Goal: Task Accomplishment & Management: Manage account settings

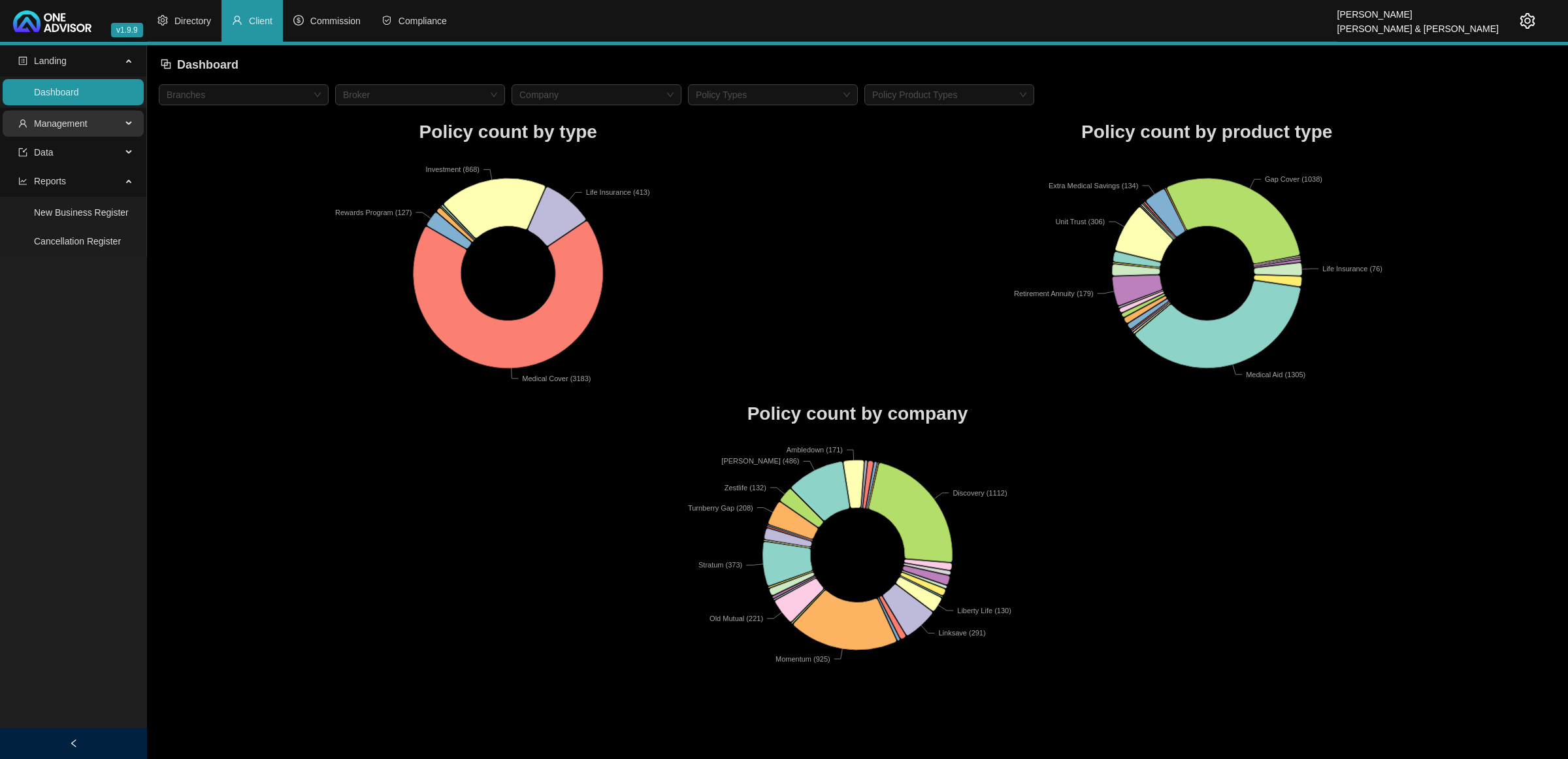
click at [105, 128] on span "Management" at bounding box center [70, 123] width 103 height 26
click at [57, 211] on link "Tasks" at bounding box center [45, 212] width 24 height 10
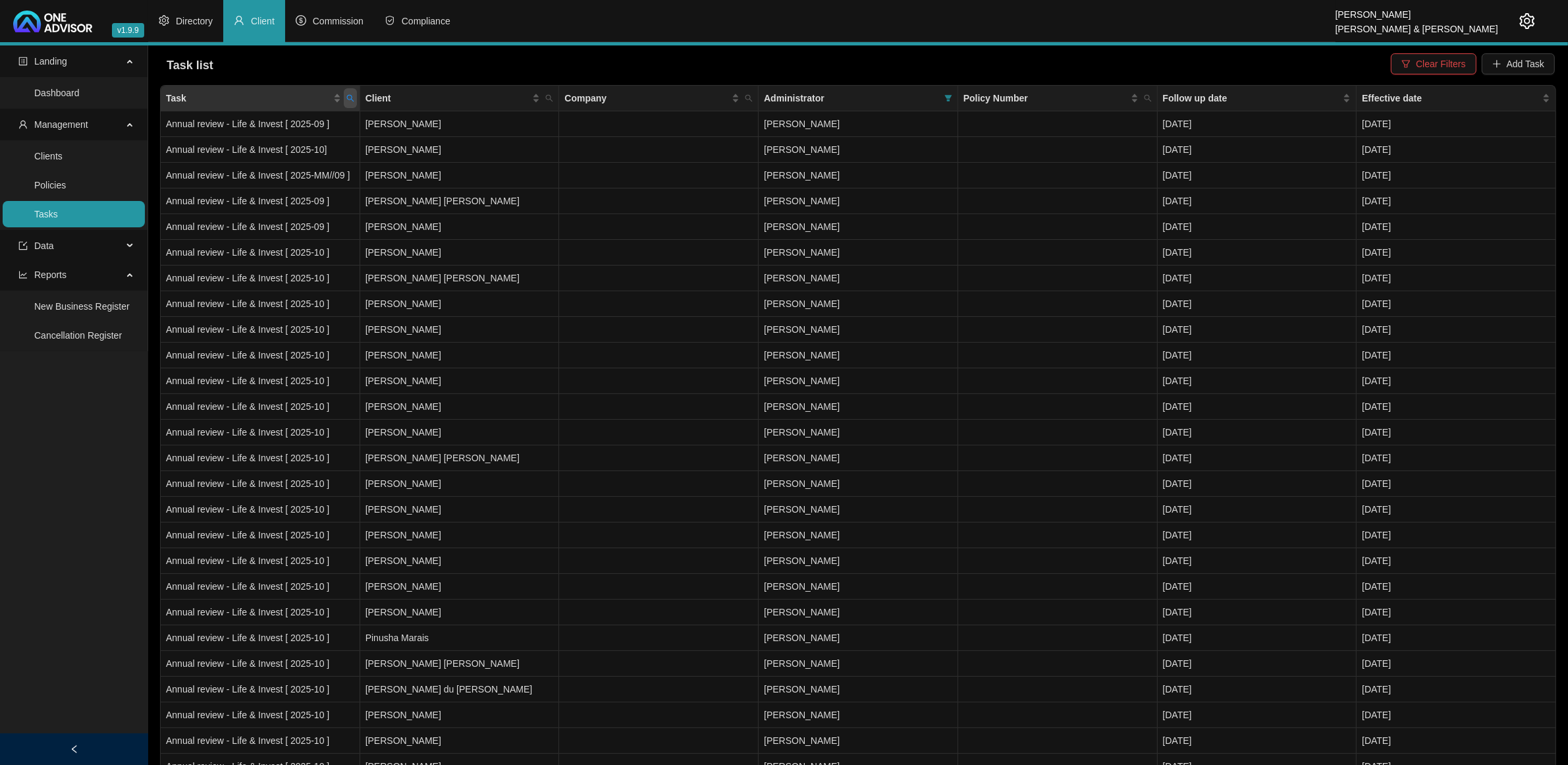
click at [351, 98] on icon "search" at bounding box center [350, 98] width 8 height 8
click at [327, 150] on span "Reset" at bounding box center [321, 150] width 25 height 14
click at [267, 146] on span "Search" at bounding box center [264, 150] width 29 height 14
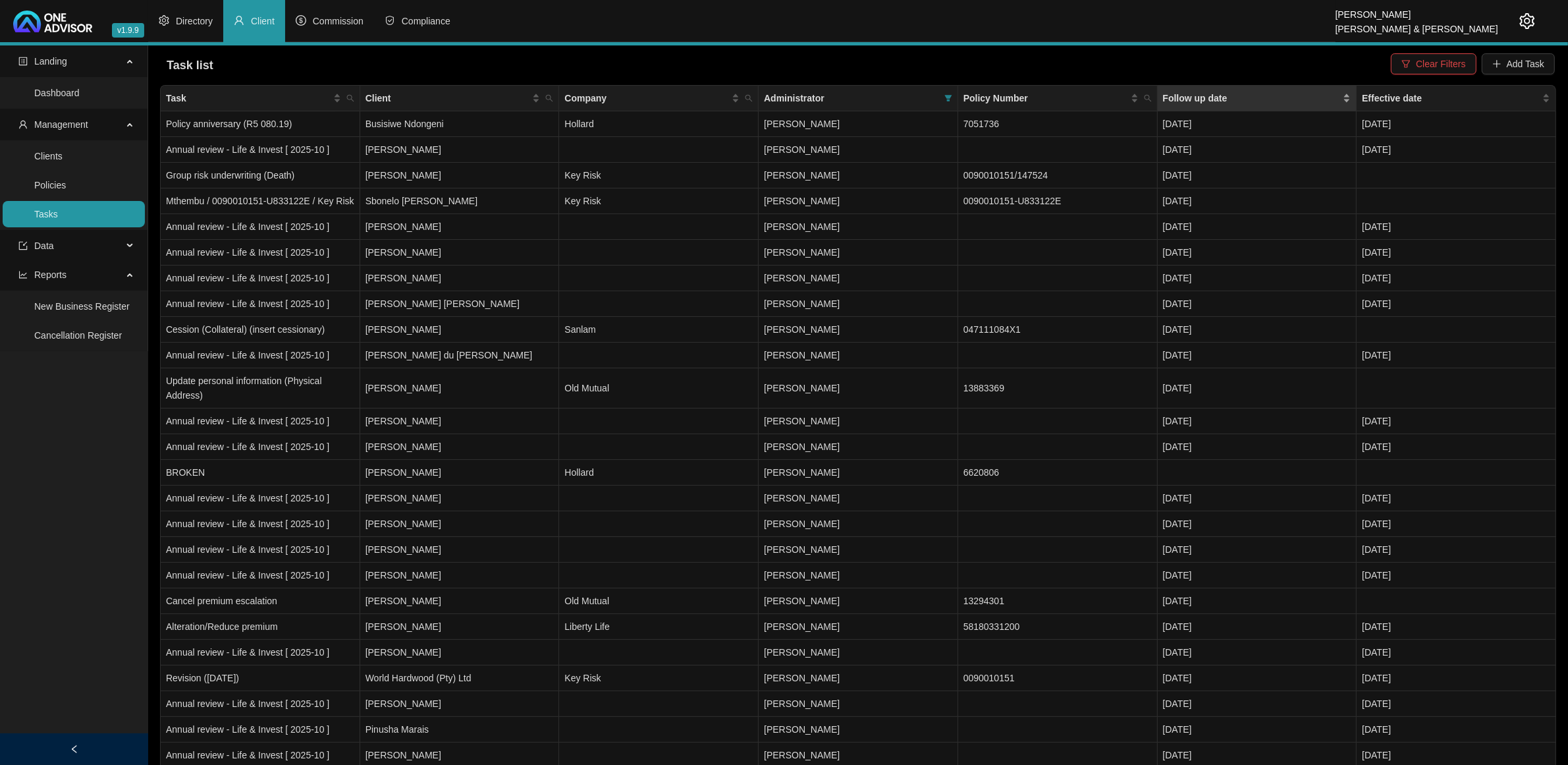
click at [1348, 94] on div "Follow up date" at bounding box center [1257, 98] width 188 height 14
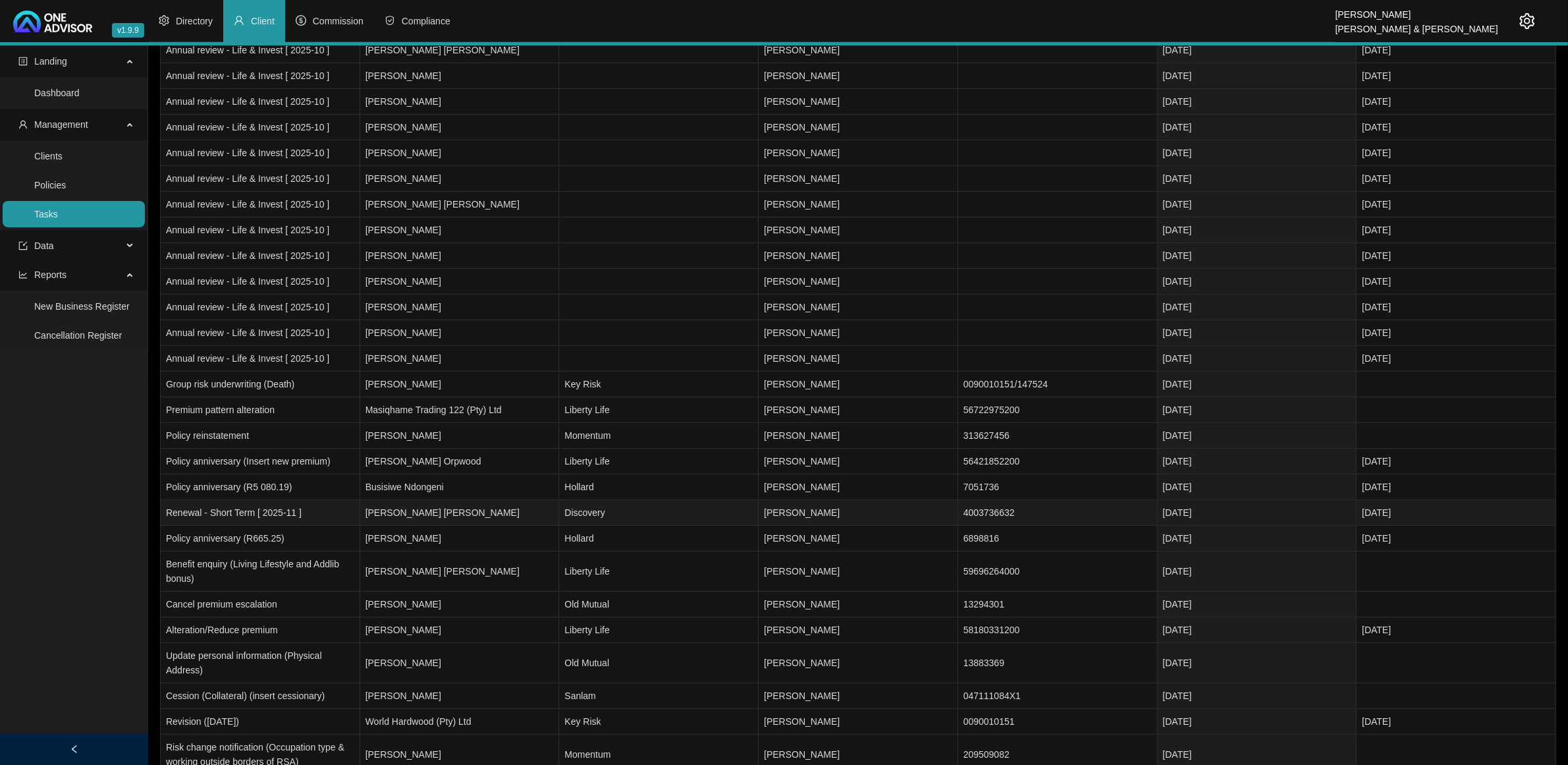
scroll to position [329, 0]
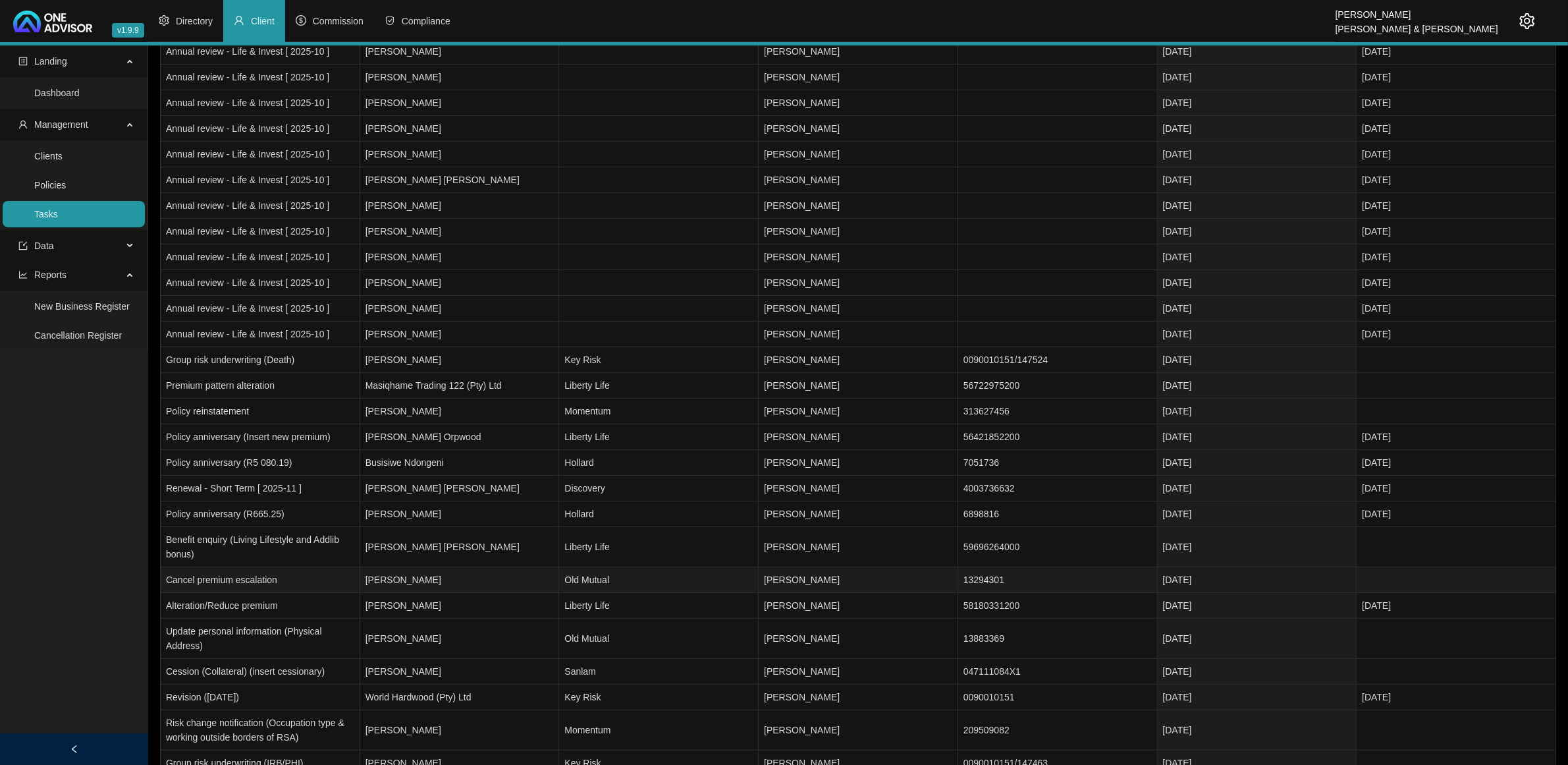
click at [721, 587] on td "Old Mutual" at bounding box center [659, 580] width 199 height 25
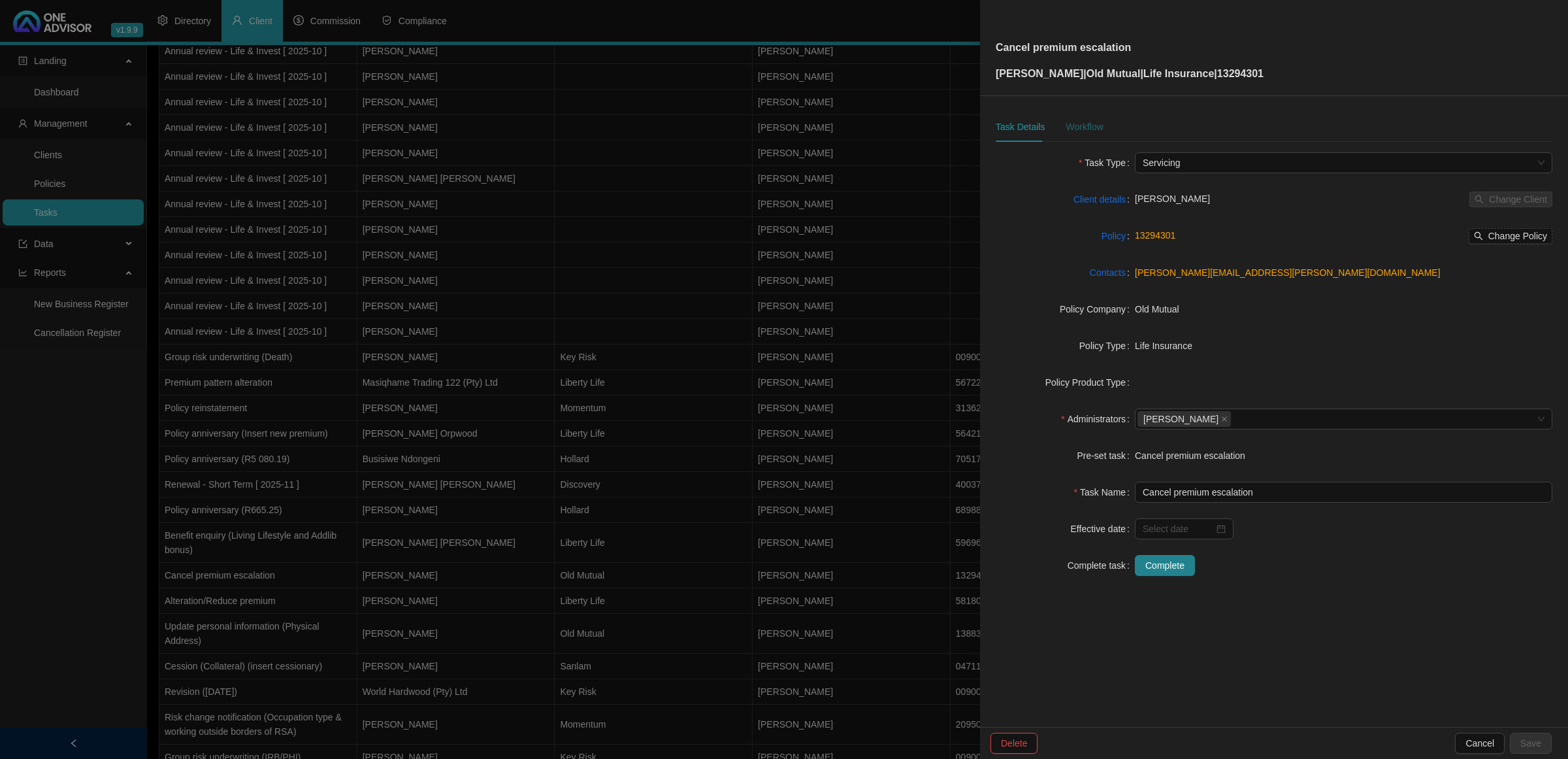
click at [1073, 125] on div "Workflow" at bounding box center [1084, 126] width 37 height 14
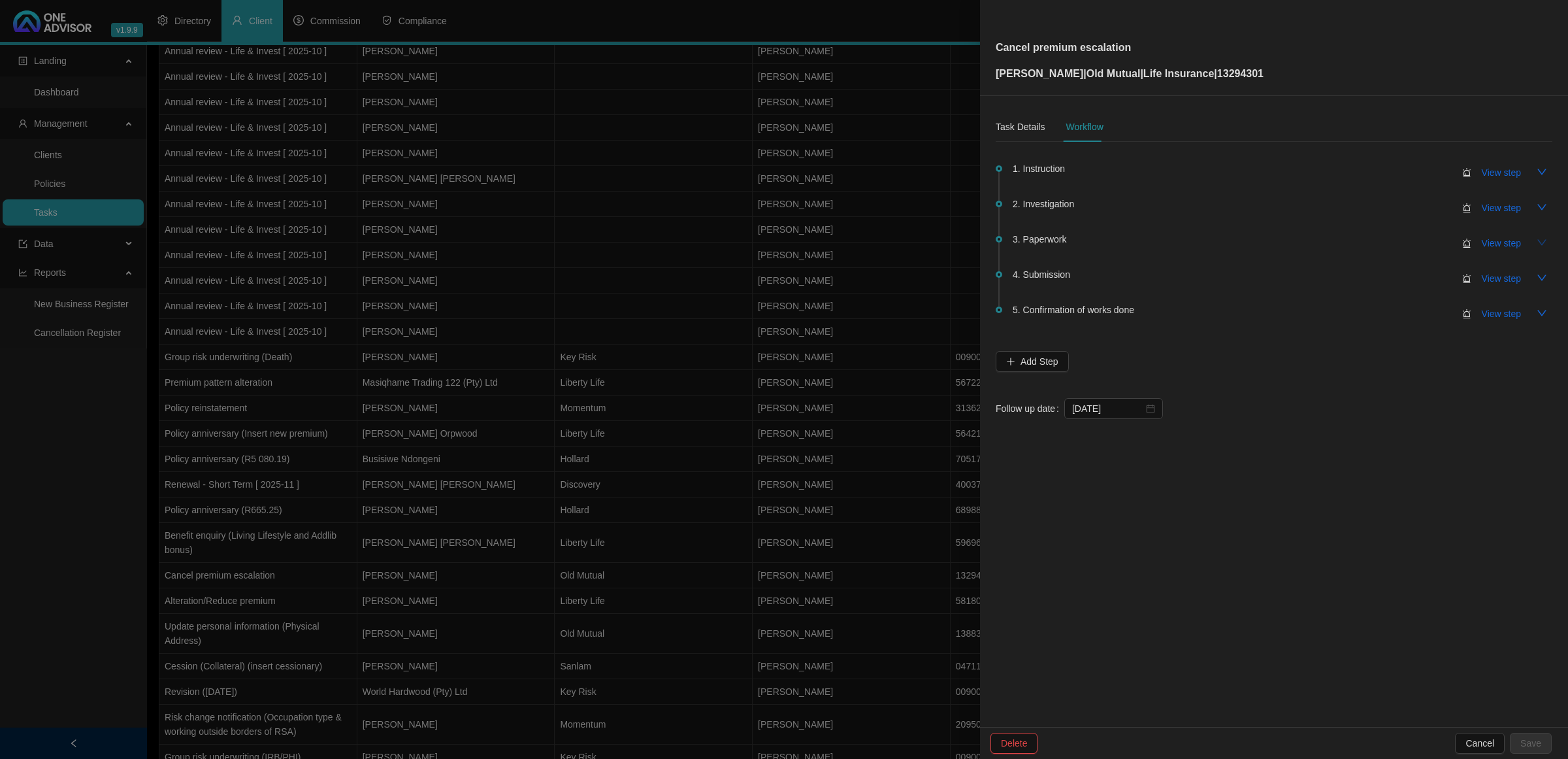
click at [1539, 247] on icon "down" at bounding box center [1542, 242] width 10 height 10
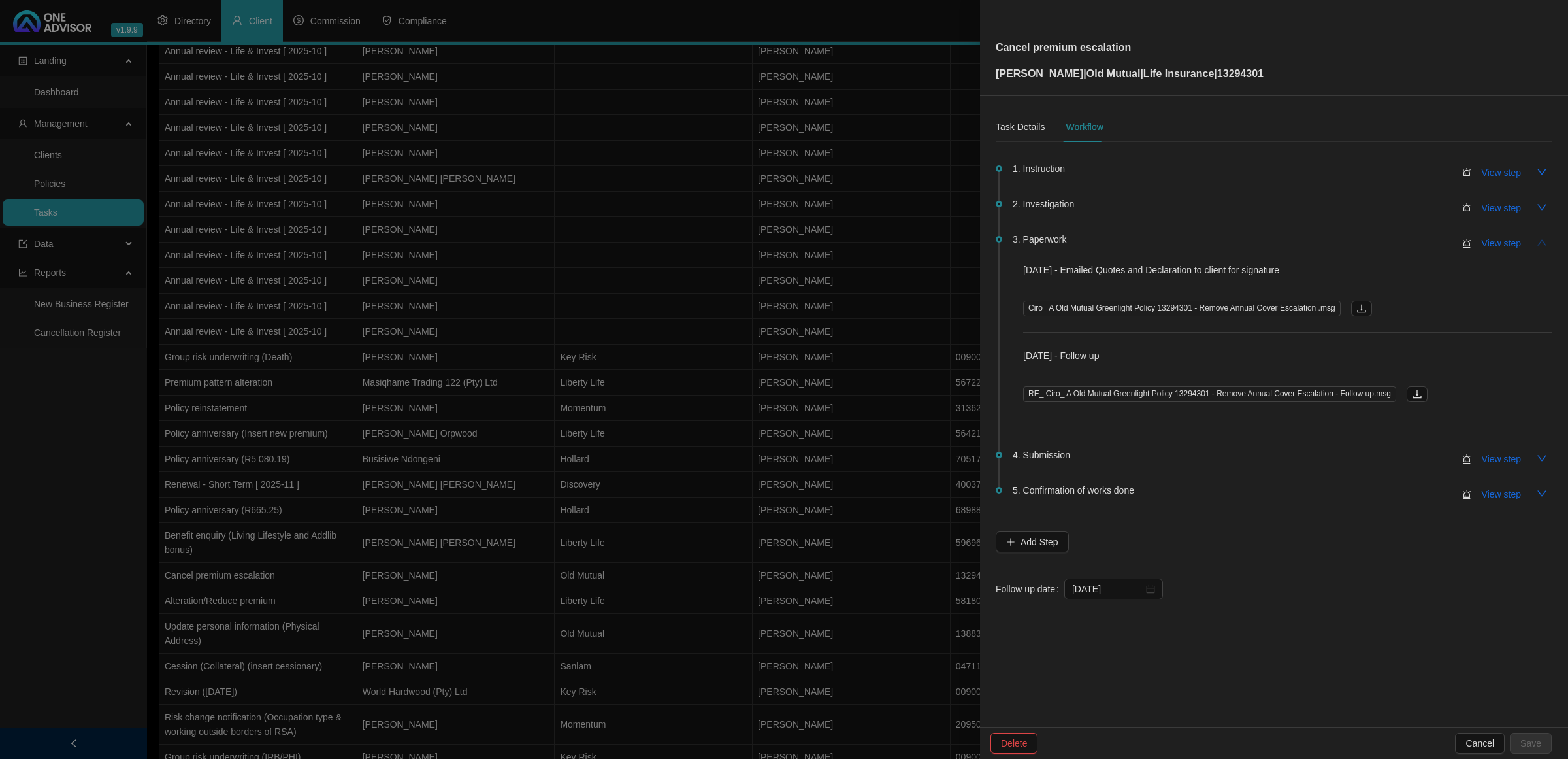
click at [1537, 241] on icon "up" at bounding box center [1542, 242] width 10 height 10
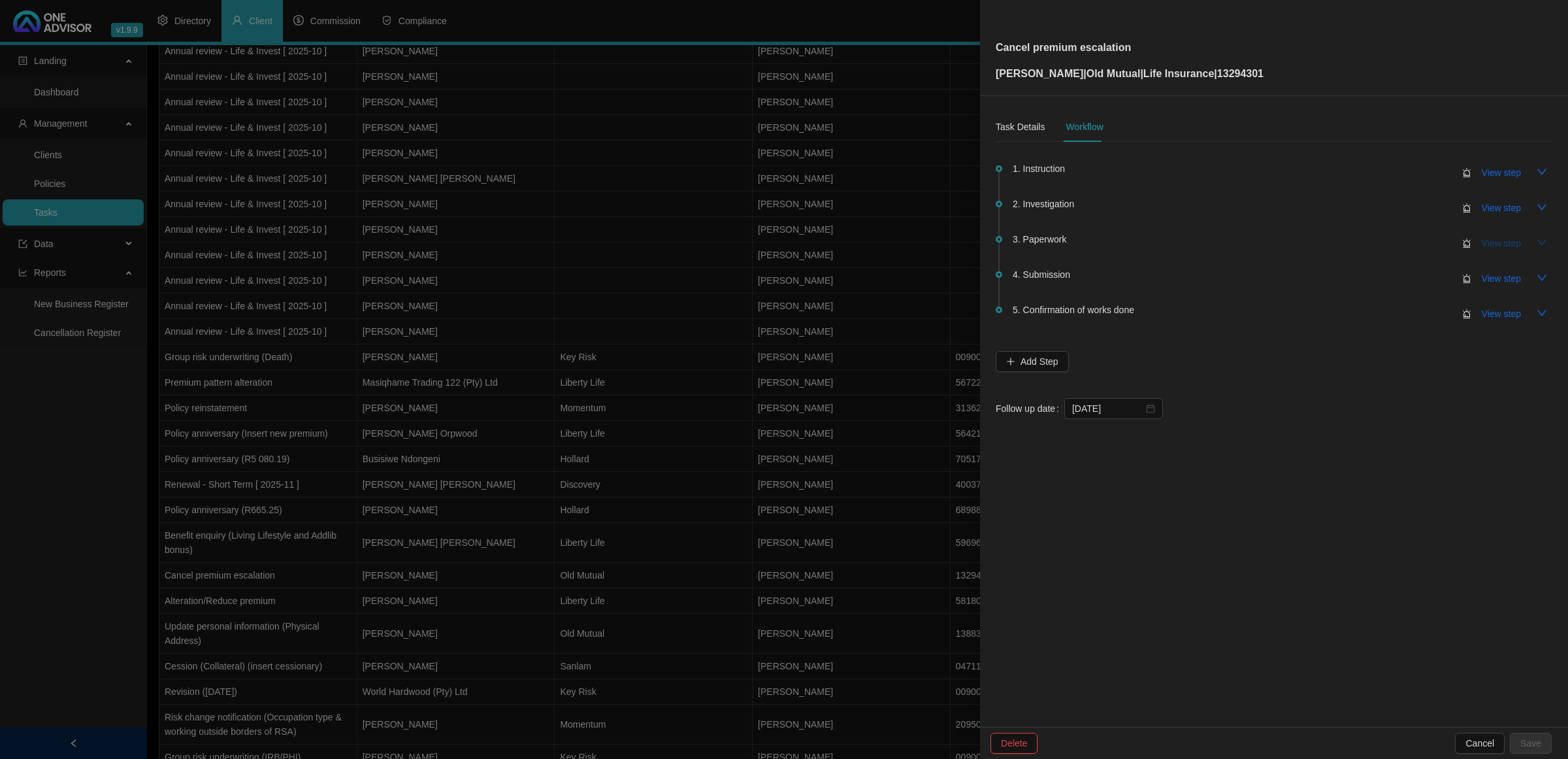
click at [1485, 243] on span "View step" at bounding box center [1502, 242] width 40 height 14
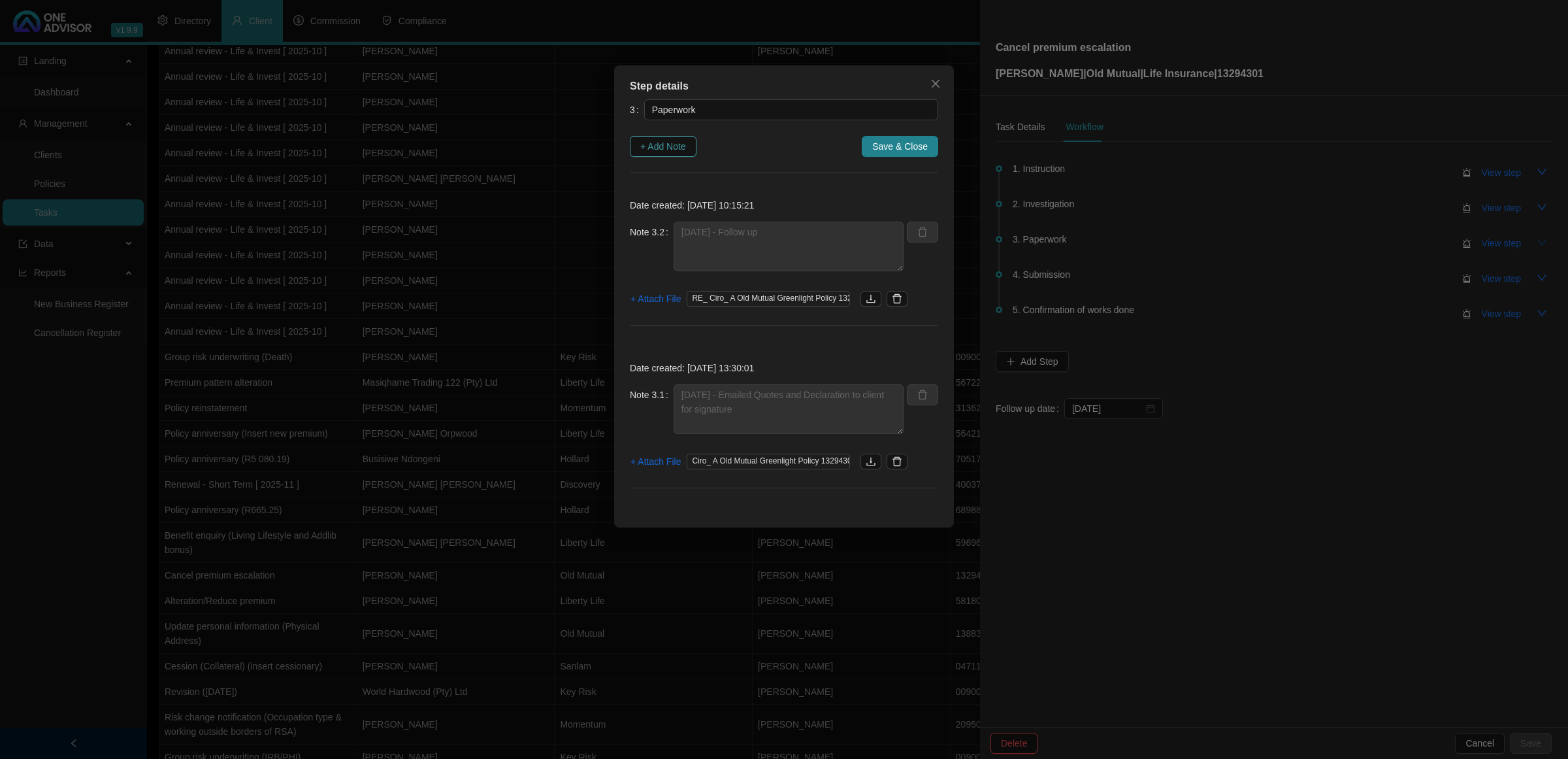
click at [659, 147] on span "+ Add Note" at bounding box center [663, 146] width 45 height 14
type textarea "[DATE] - Follow up"
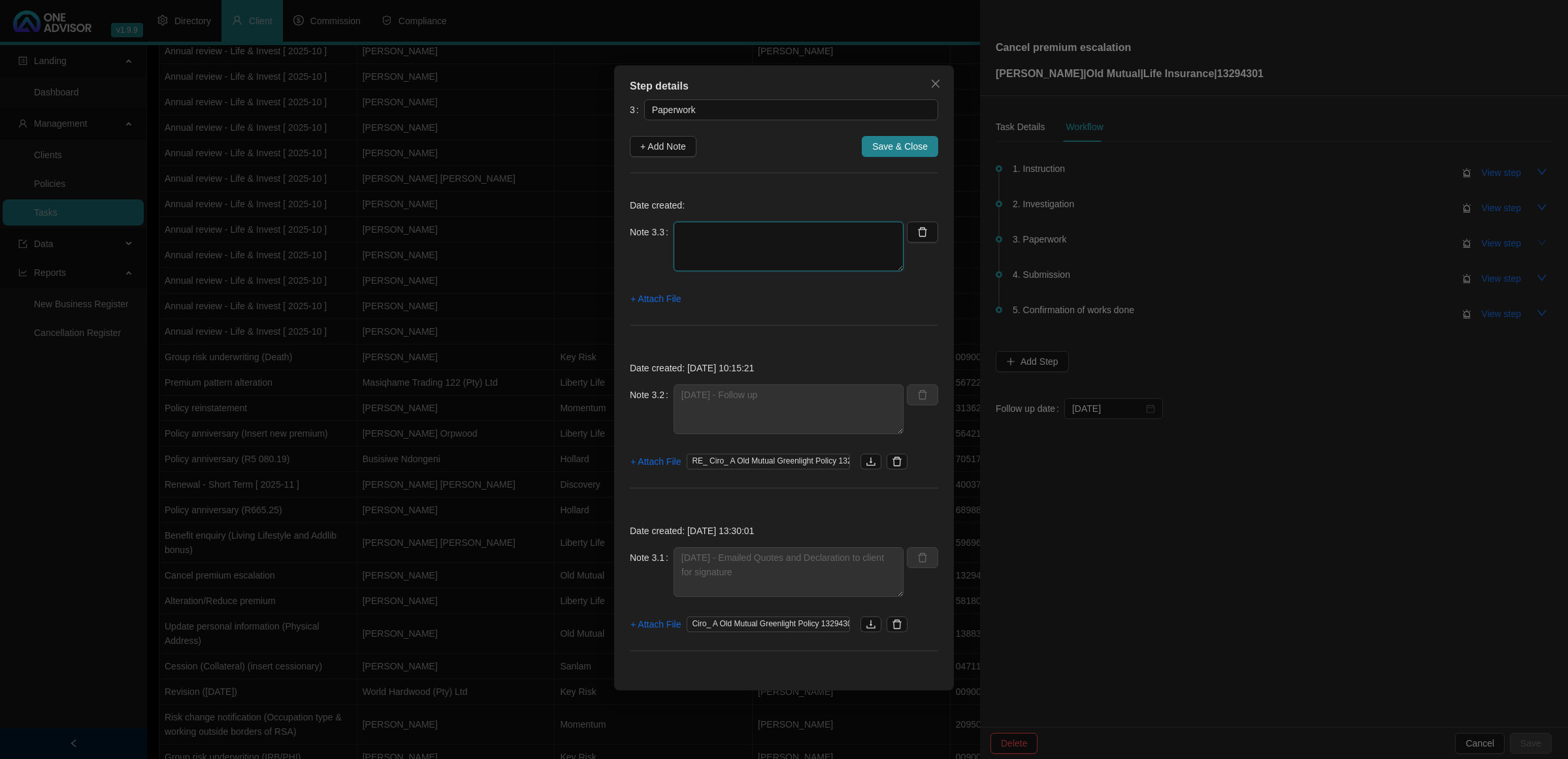
click at [740, 259] on textarea at bounding box center [788, 246] width 230 height 50
type textarea "[DATE] Client responded to please remind him again [DATE]"
click at [665, 295] on span "+ Attach File" at bounding box center [656, 298] width 50 height 14
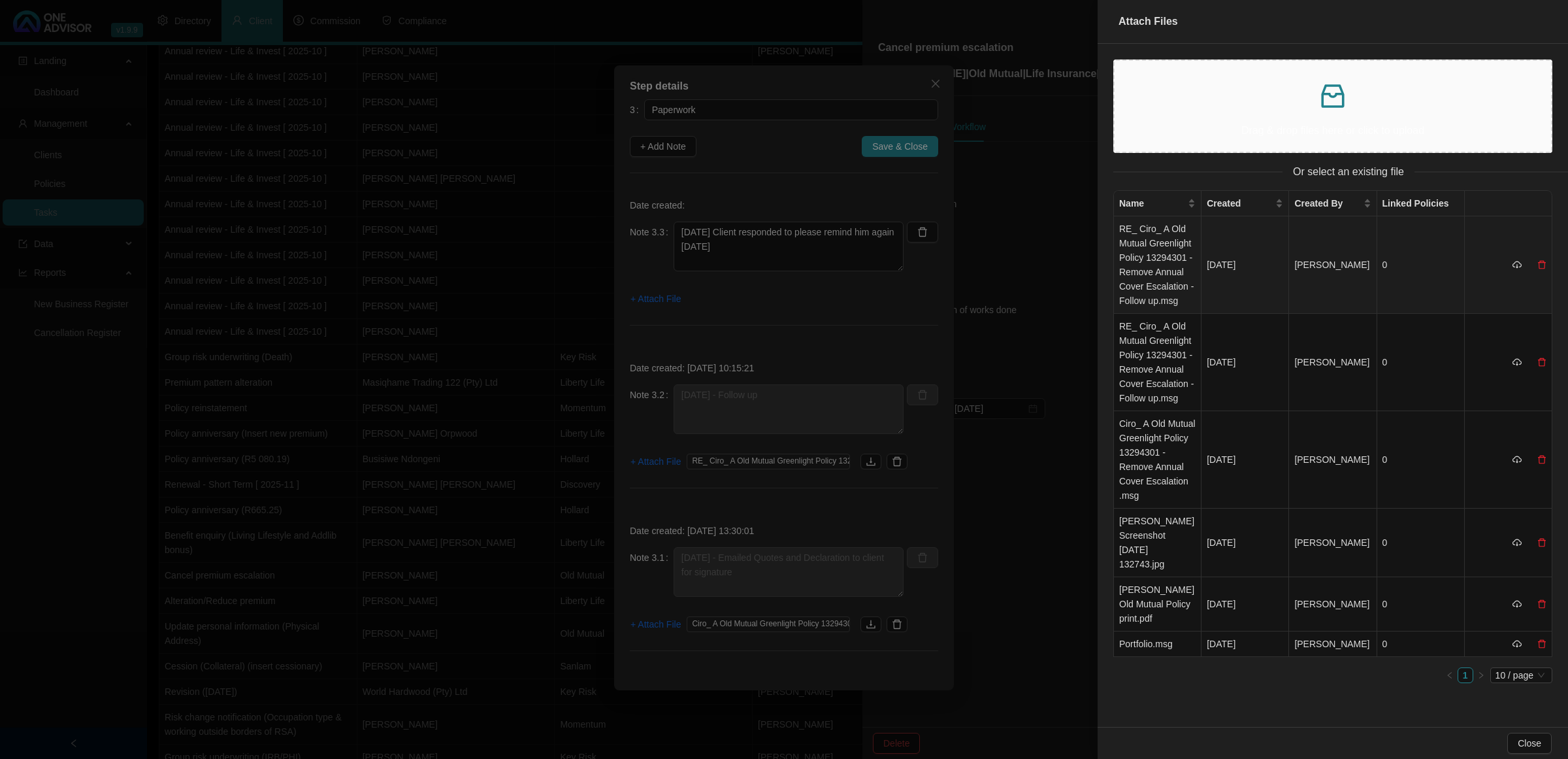
click at [1152, 251] on td "RE_ Ciro_ A Old Mutual Greenlight Policy 13294301 - Remove Annual Cover Escalat…" at bounding box center [1158, 265] width 87 height 98
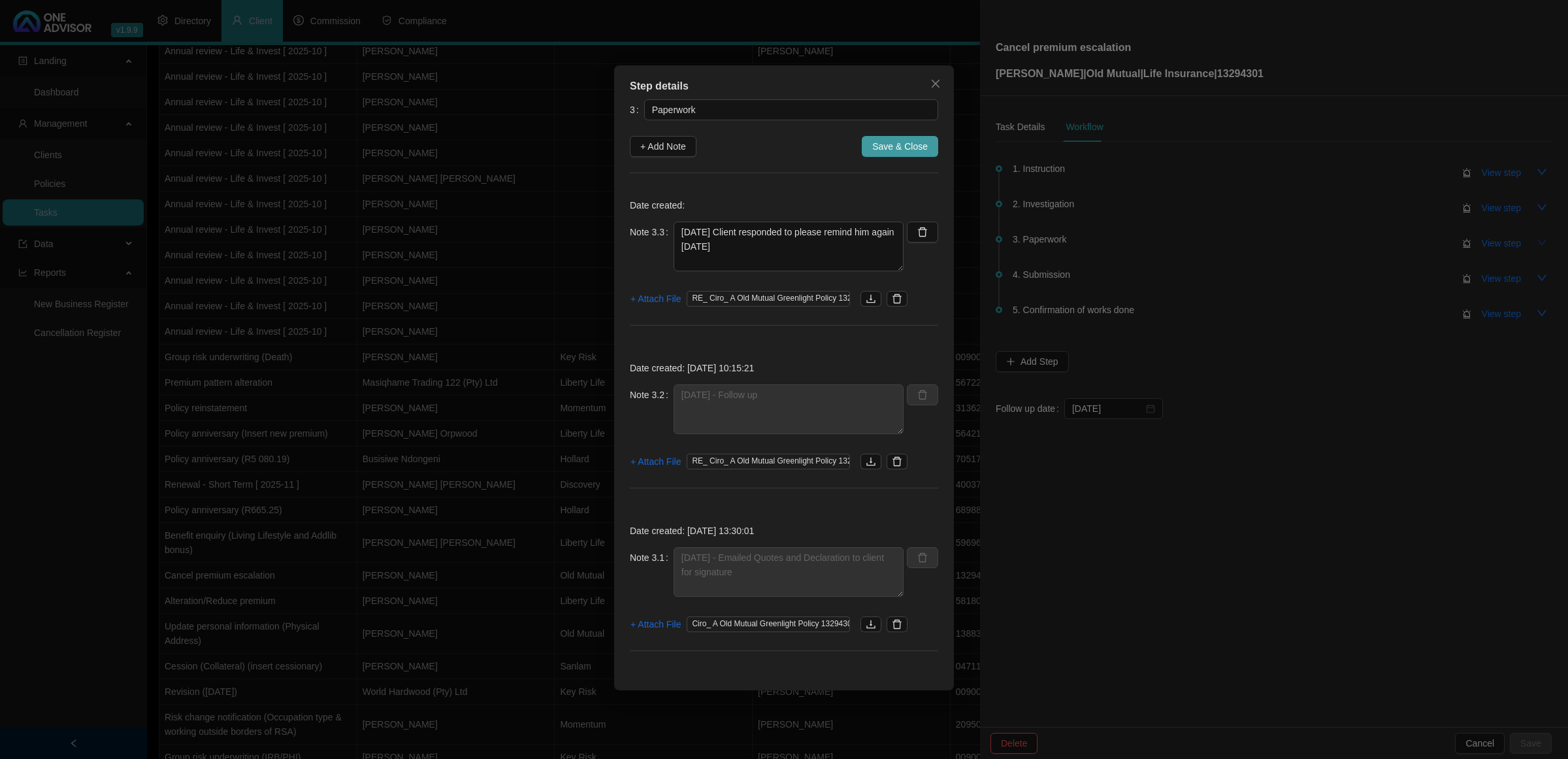
click at [910, 145] on span "Save & Close" at bounding box center [900, 146] width 56 height 14
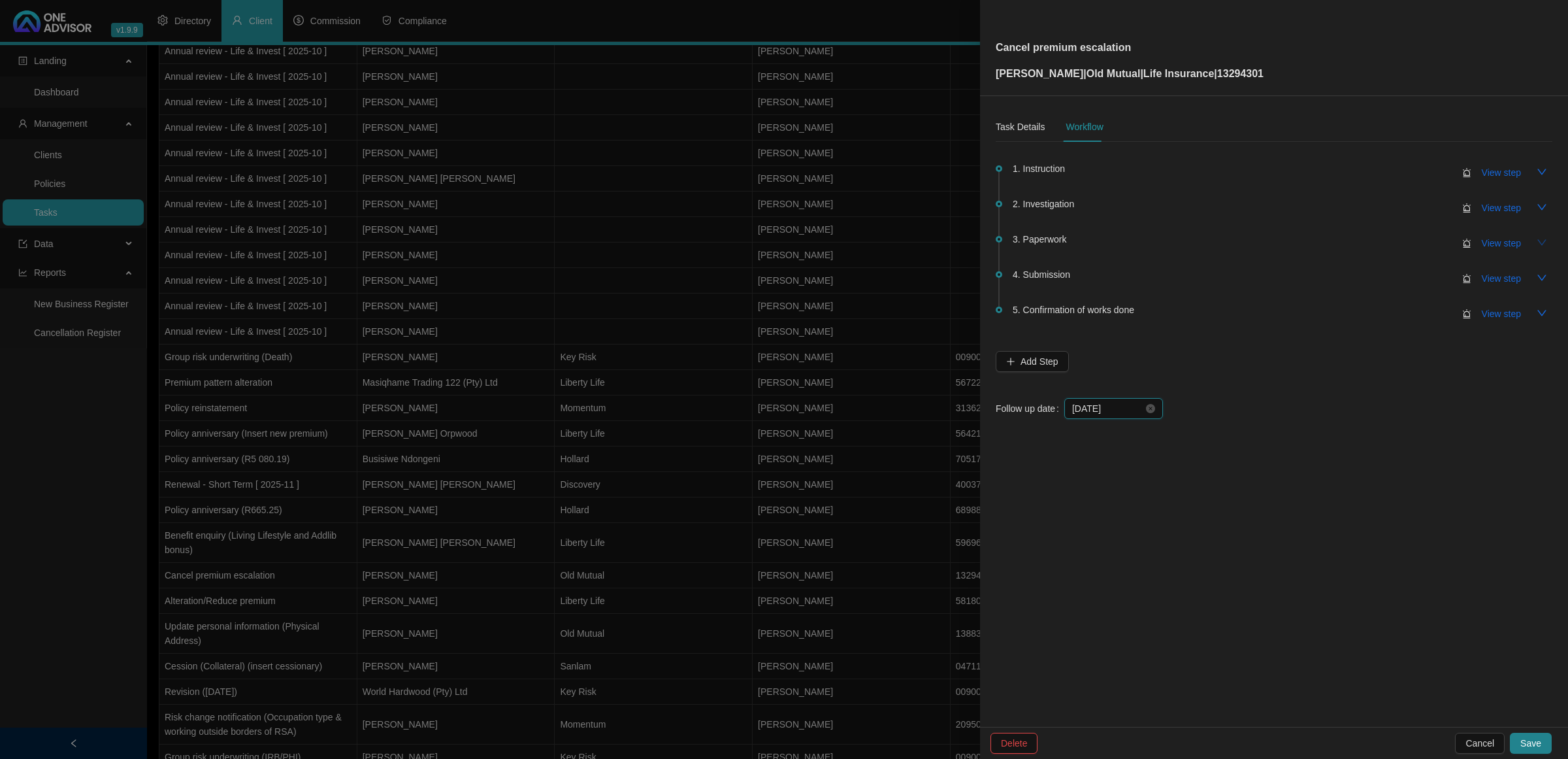
click at [1118, 406] on input "[DATE]" at bounding box center [1108, 408] width 72 height 14
type input "[DATE]"
click at [1110, 511] on div "6" at bounding box center [1110, 512] width 16 height 16
click at [1530, 746] on span "Save" at bounding box center [1531, 743] width 21 height 14
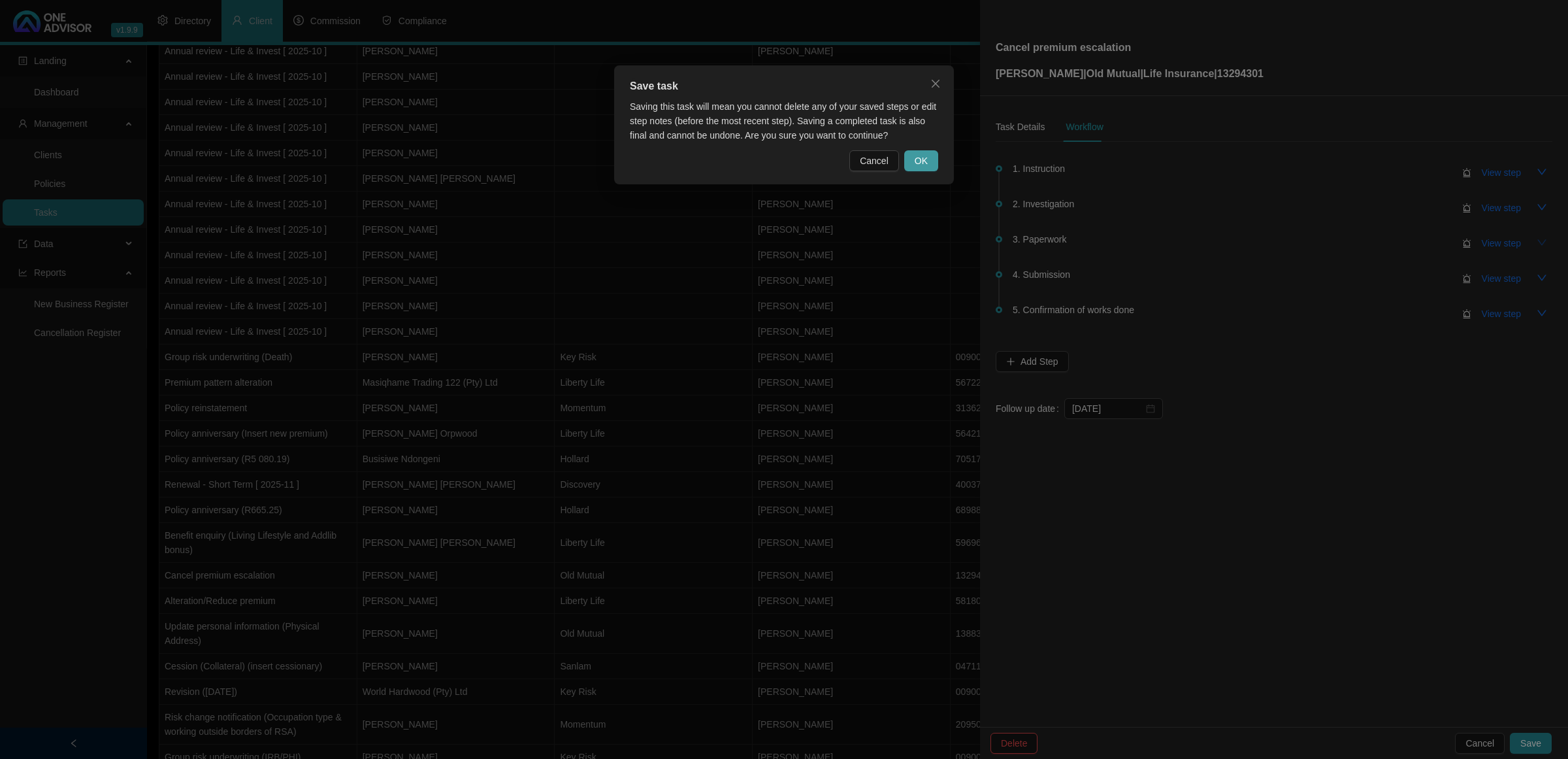
click at [930, 157] on button "OK" at bounding box center [921, 161] width 34 height 21
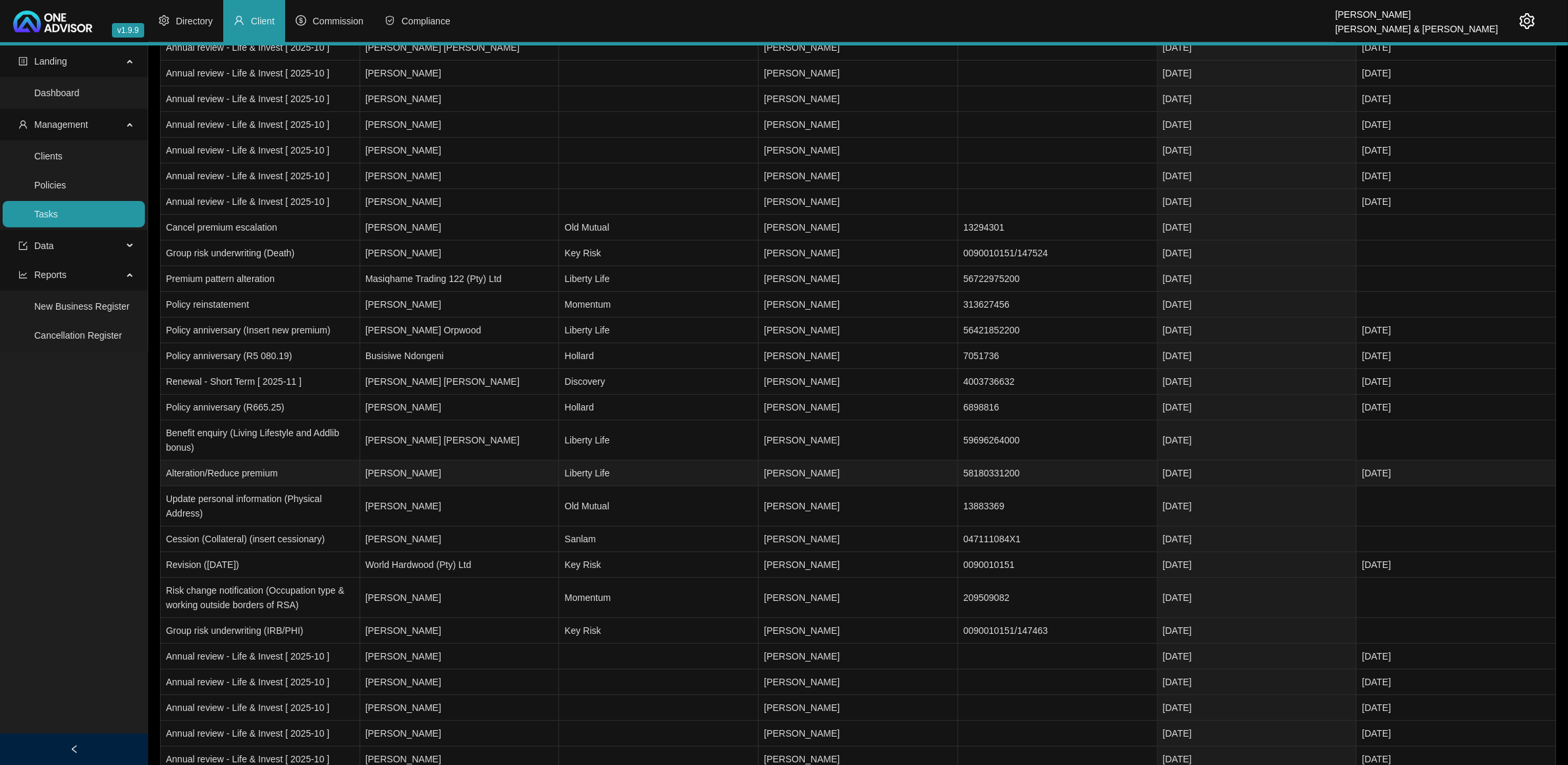
scroll to position [494, 0]
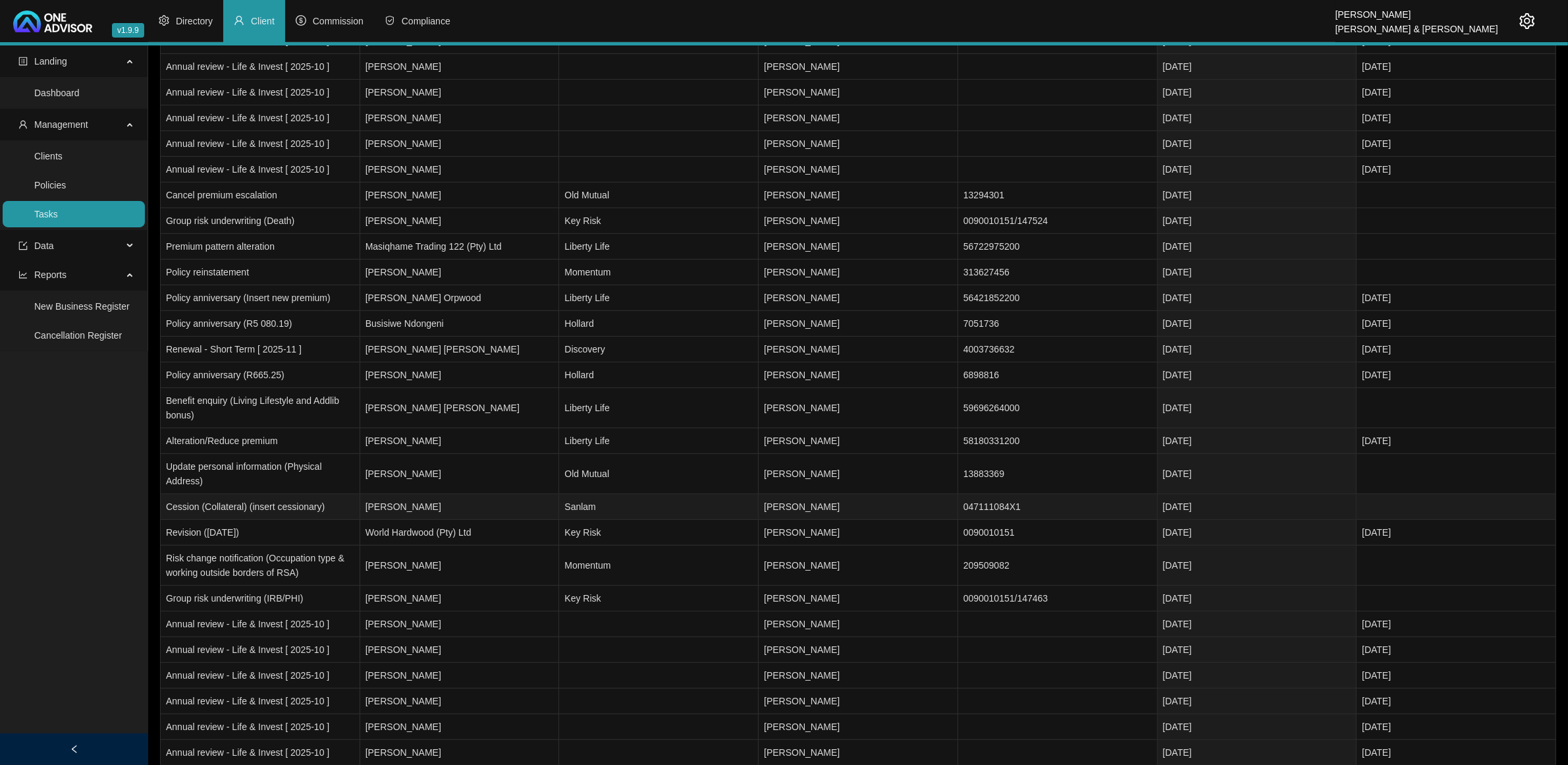
click at [238, 512] on td "Cession (Collateral) (insert cessionary)" at bounding box center [260, 507] width 199 height 25
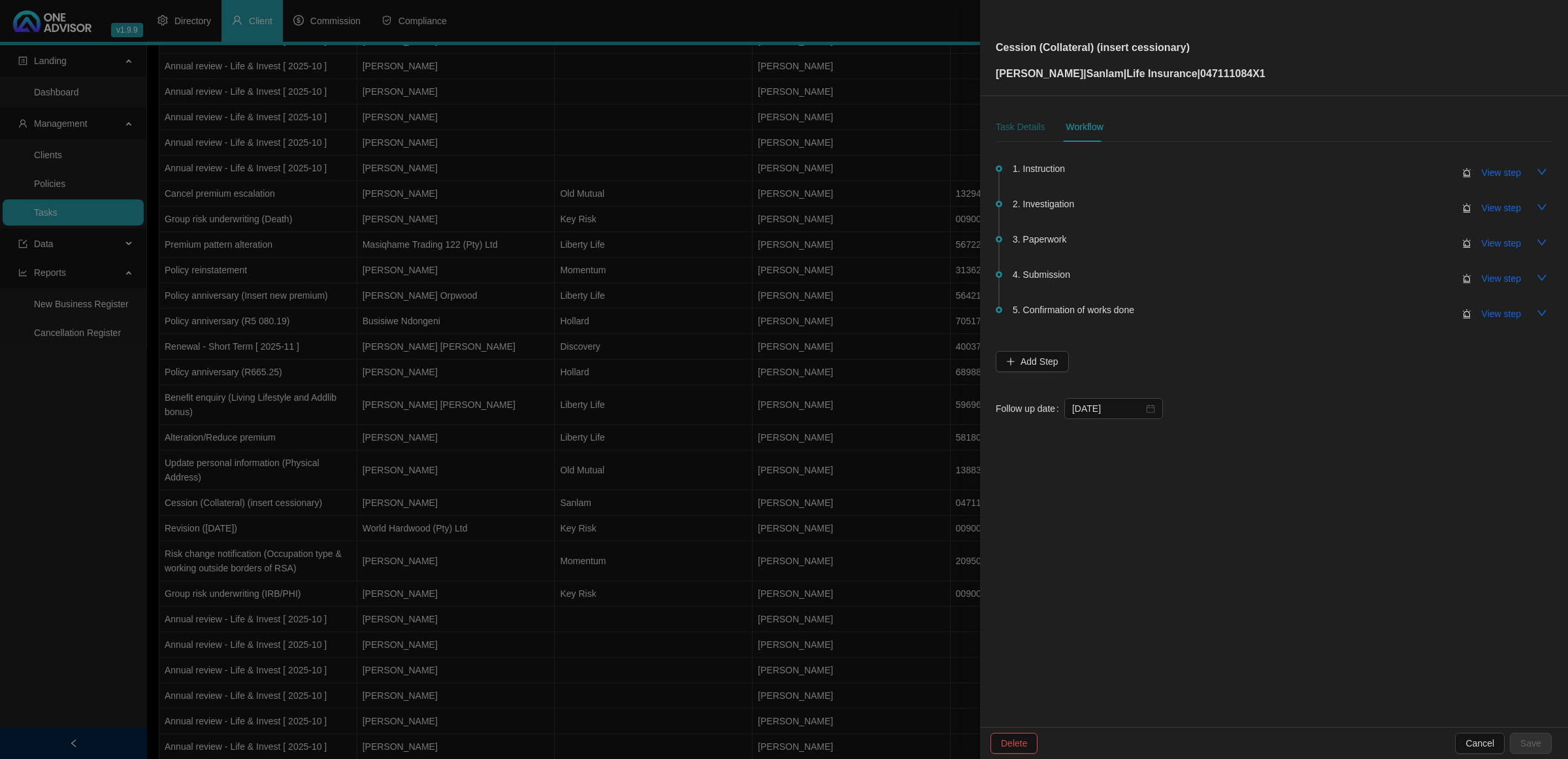
click at [1012, 121] on div "Task Details" at bounding box center [1020, 126] width 49 height 14
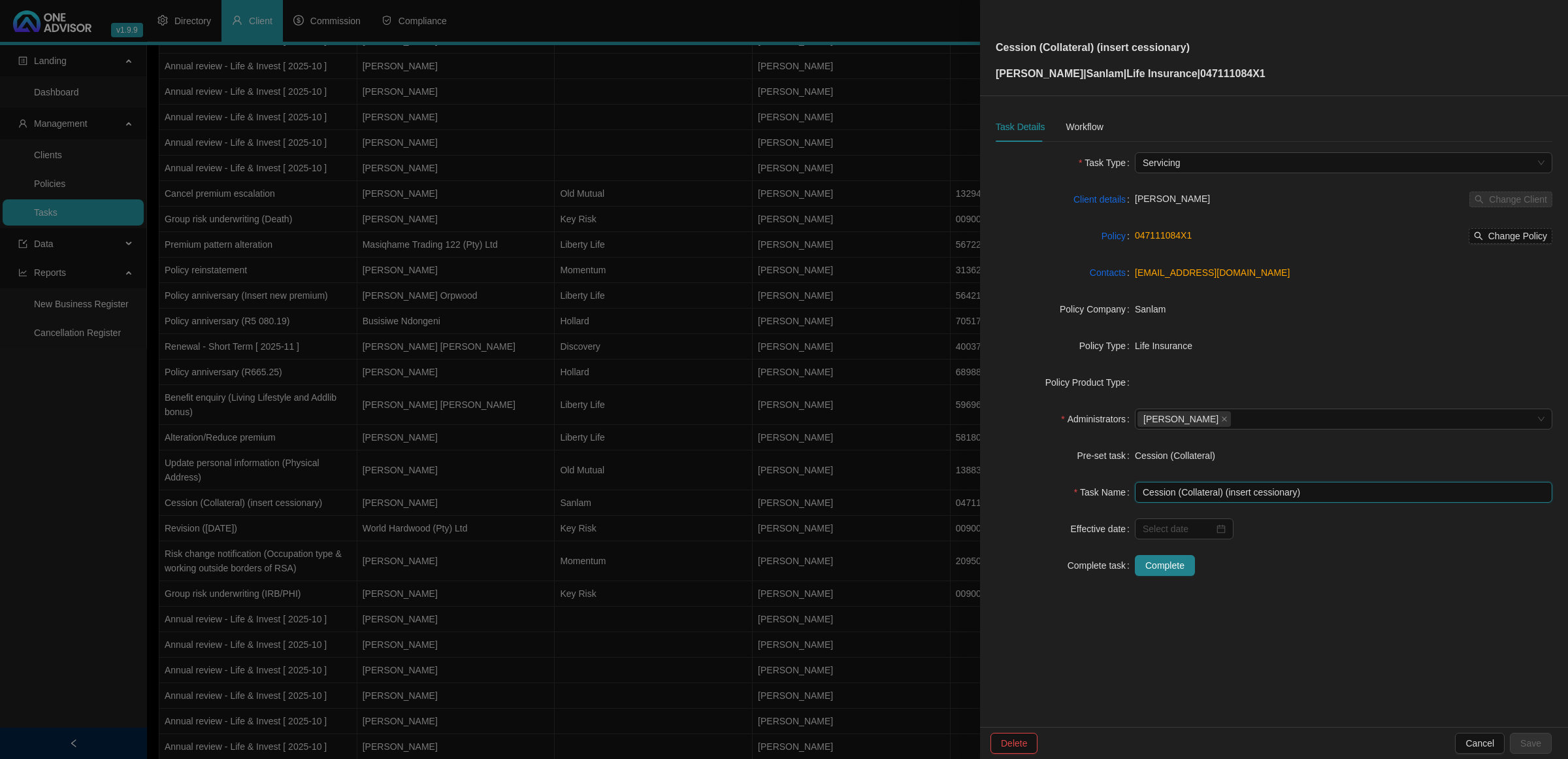
click at [1267, 494] on input "Cession (Collateral) (insert cessionary)" at bounding box center [1343, 492] width 417 height 21
type input "Cession (Collateral) (Standard Bank)"
click at [1540, 750] on span "Save" at bounding box center [1531, 743] width 21 height 14
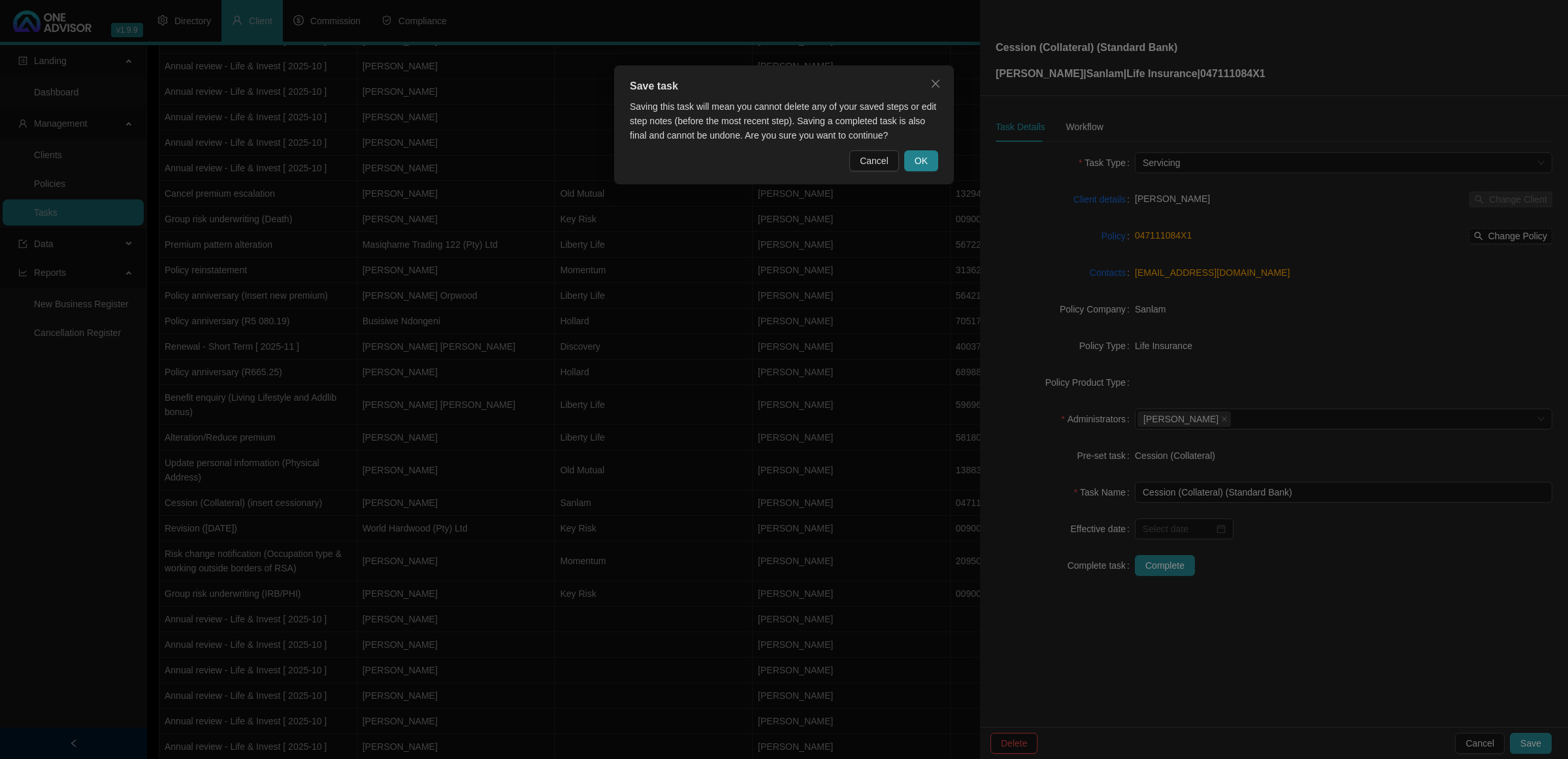
click at [912, 148] on div "Save task Saving this task will mean you cannot delete any of your saved steps …" at bounding box center [784, 125] width 340 height 119
click at [918, 159] on span "OK" at bounding box center [922, 161] width 13 height 14
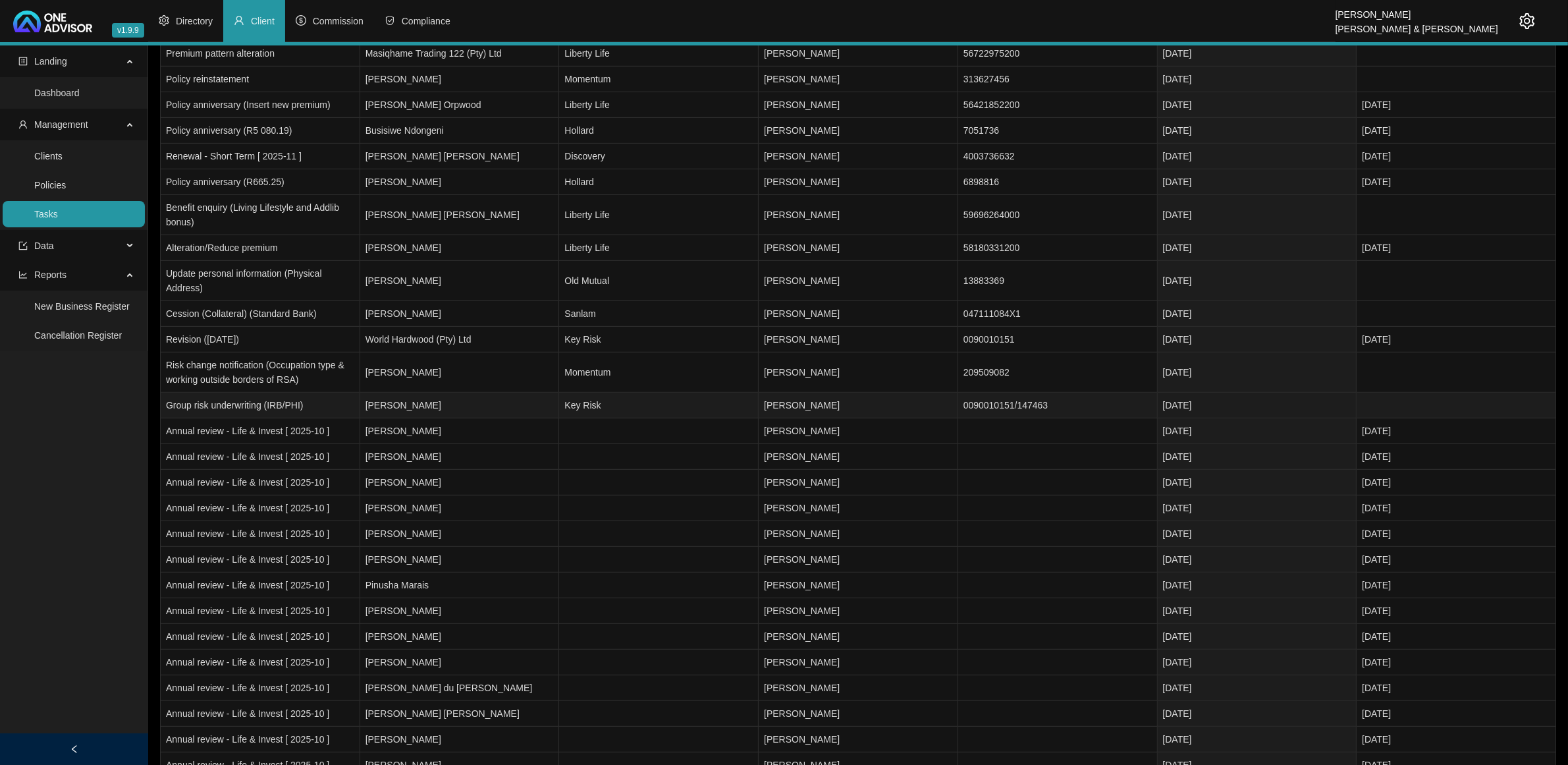
scroll to position [741, 0]
